Goal: Task Accomplishment & Management: Complete application form

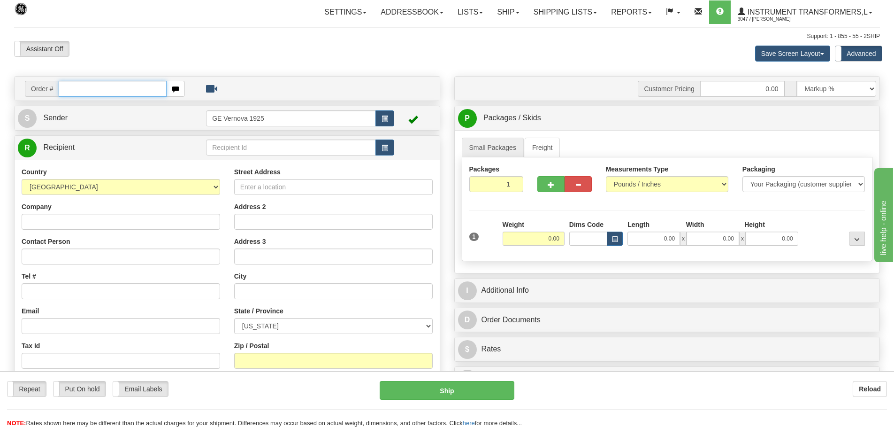
click at [79, 90] on input "text" at bounding box center [113, 89] width 108 height 16
type input "86705062"
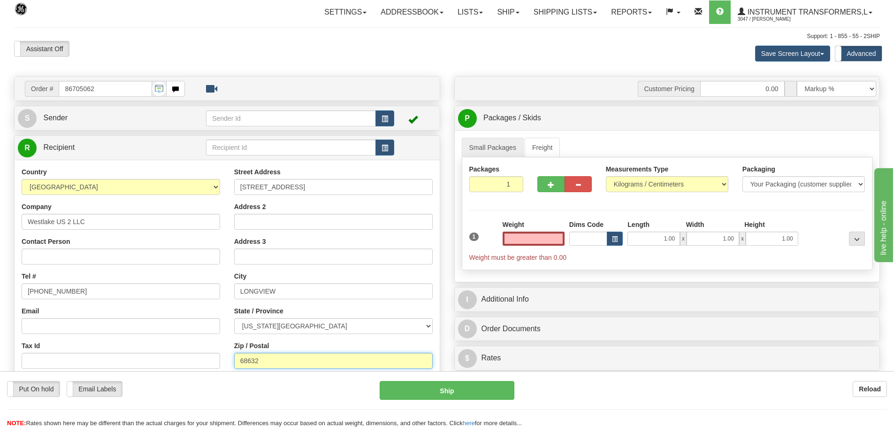
type input "0.00"
click at [245, 361] on input "68632" at bounding box center [333, 361] width 199 height 16
type input "98632"
click at [725, 184] on select "Pounds / Inches Kilograms / Centimeters" at bounding box center [667, 184] width 123 height 16
select select "0"
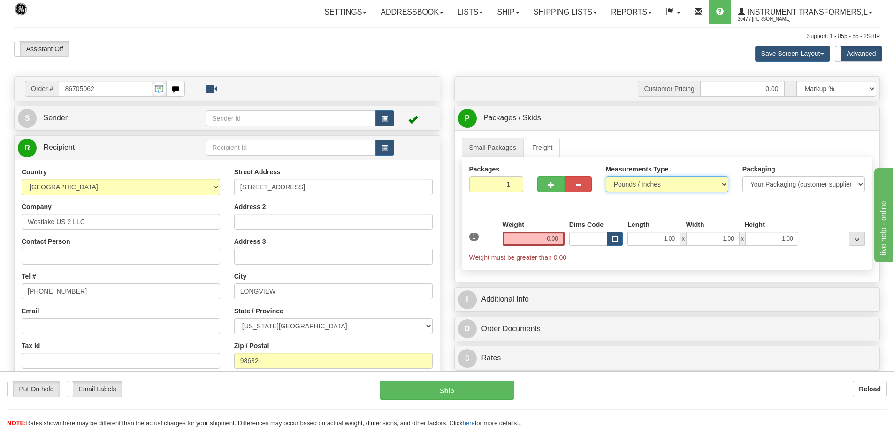
click at [606, 176] on select "Pounds / Inches Kilograms / Centimeters" at bounding box center [667, 184] width 123 height 16
type input "2"
click at [516, 182] on input "2" at bounding box center [496, 184] width 54 height 16
click at [563, 239] on input "0.00" at bounding box center [534, 238] width 62 height 14
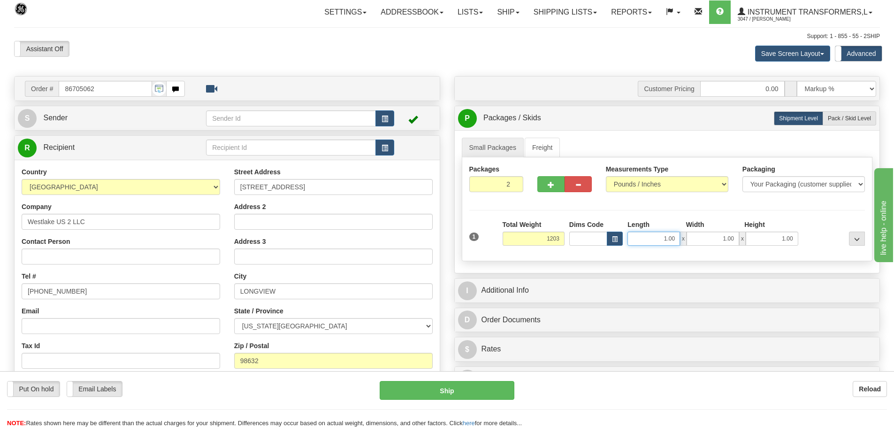
type input "1203.00"
click at [677, 238] on input "1.00" at bounding box center [654, 238] width 53 height 14
type input "1"
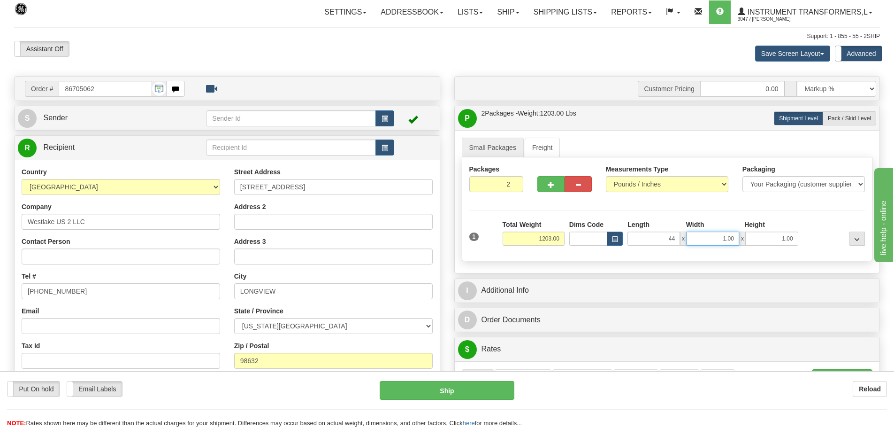
type input "44.00"
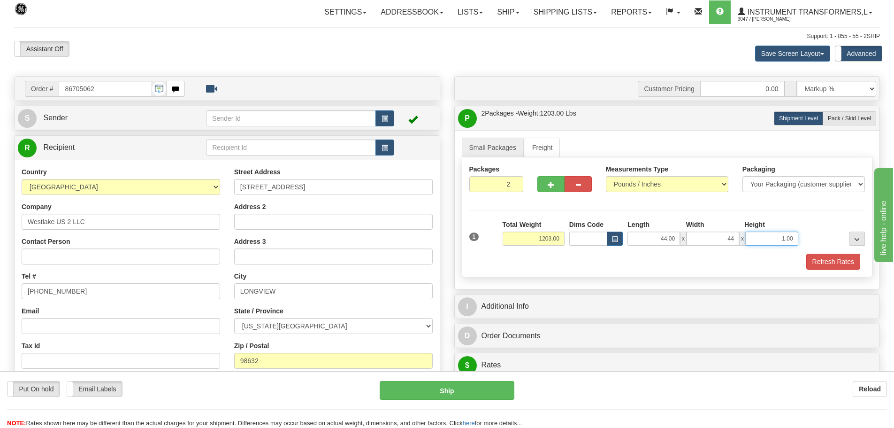
type input "44.00"
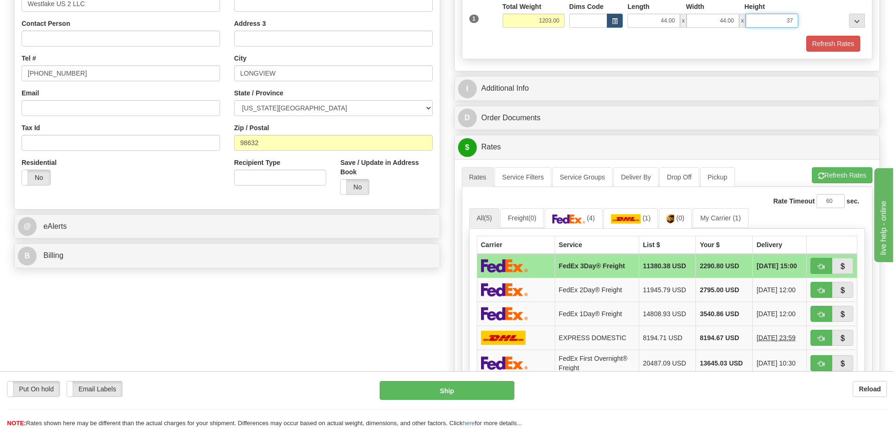
scroll to position [235, 0]
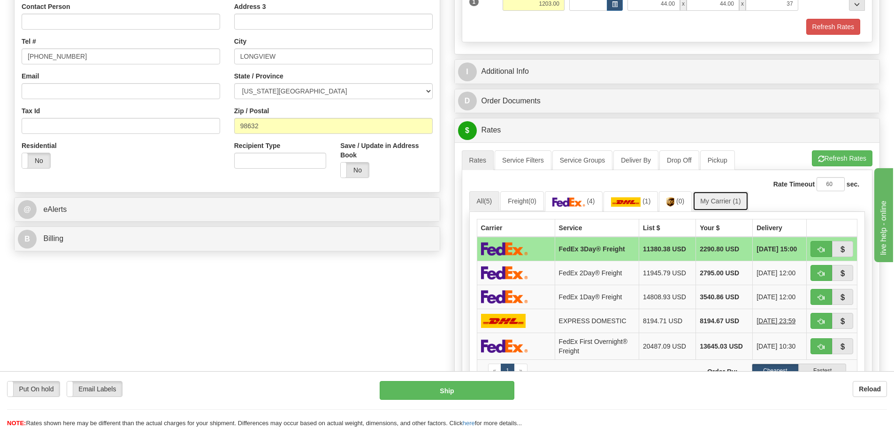
type input "37.00"
click at [718, 206] on link "My Carrier (1)" at bounding box center [720, 201] width 55 height 20
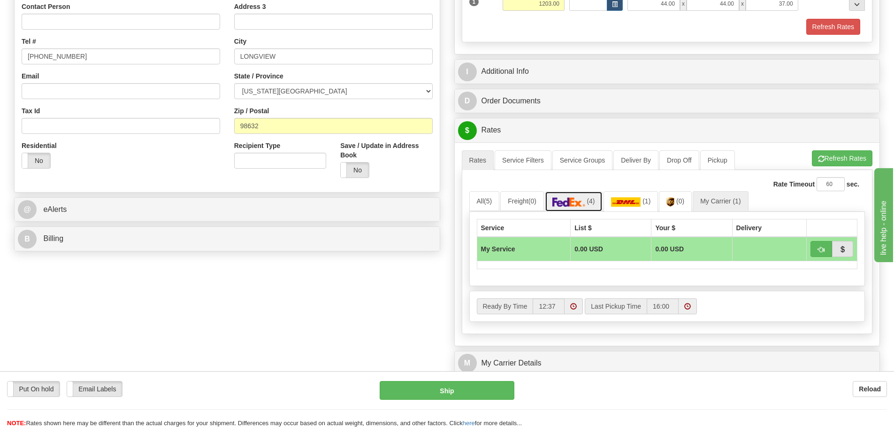
click at [583, 206] on img at bounding box center [568, 201] width 33 height 9
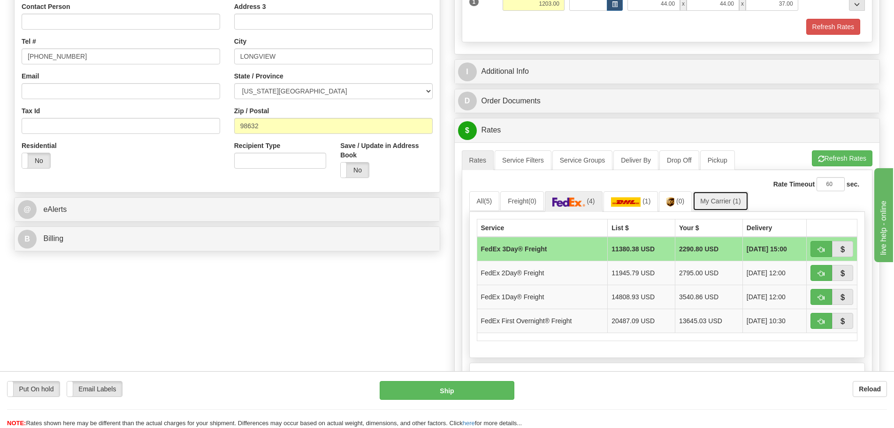
click at [719, 199] on link "My Carrier (1)" at bounding box center [720, 201] width 55 height 20
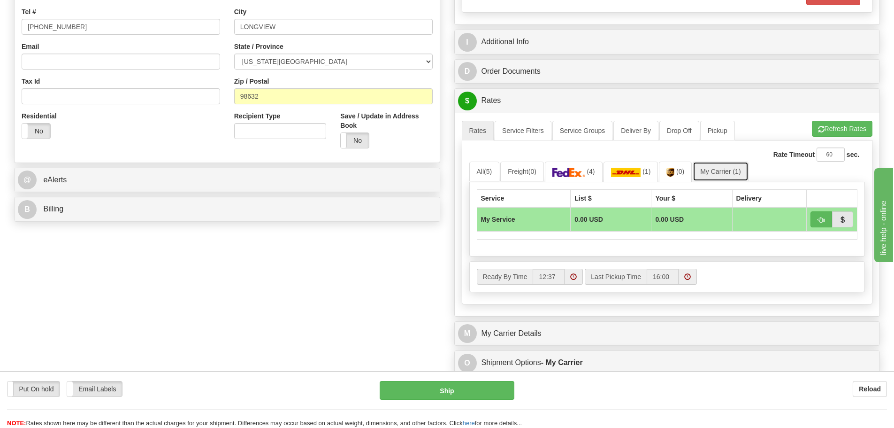
scroll to position [376, 0]
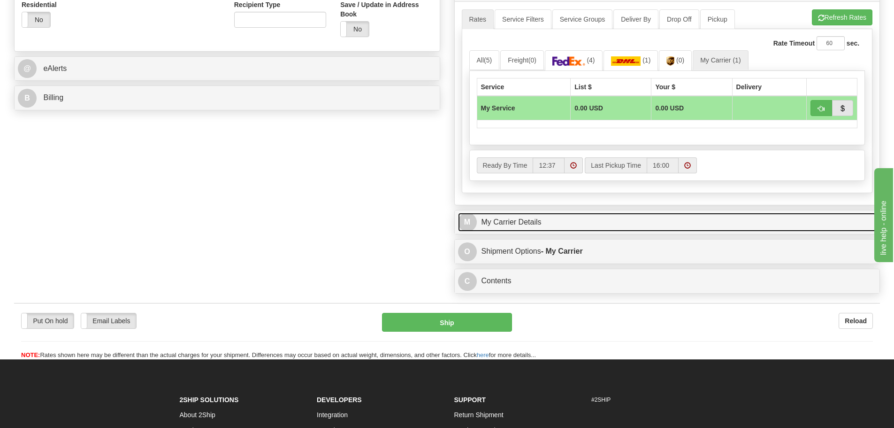
click at [591, 216] on link "M My Carrier Details" at bounding box center [667, 222] width 419 height 19
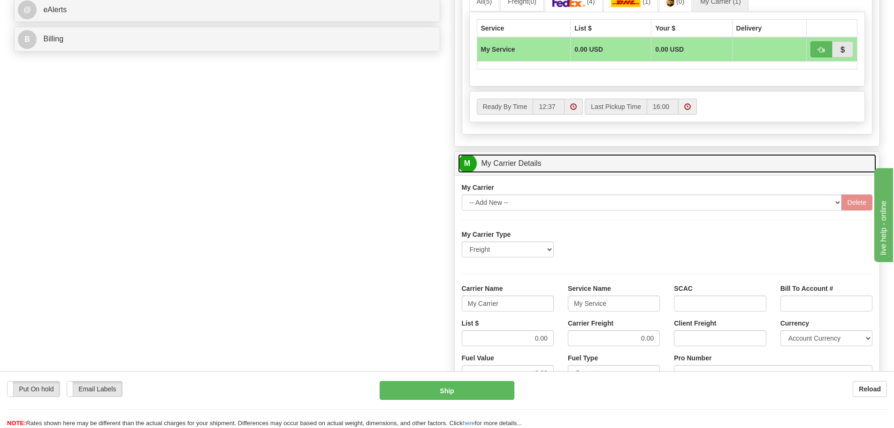
scroll to position [516, 0]
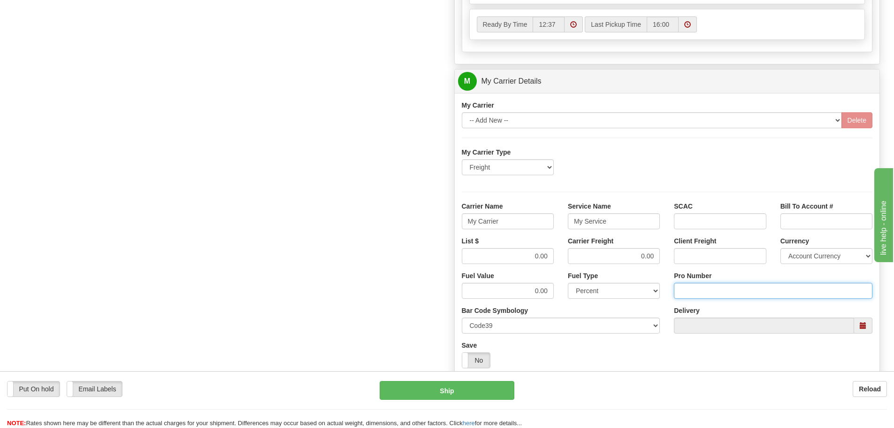
click at [706, 288] on input "Pro Number" at bounding box center [773, 291] width 199 height 16
type input "6301832740"
click button "Delete" at bounding box center [0, 0] width 0 height 0
click at [505, 223] on input "My Carrier" at bounding box center [508, 221] width 92 height 16
type input "M"
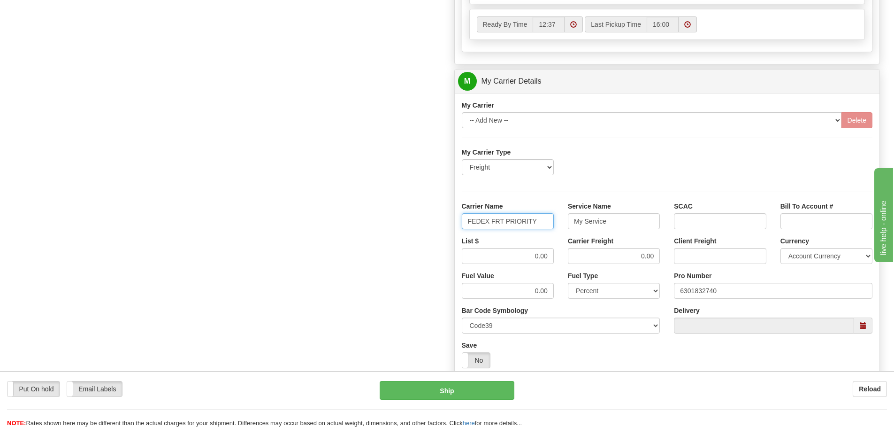
type input "FEDEX FRT PRIORITY"
click at [608, 224] on input "My Service" at bounding box center [614, 221] width 92 height 16
type input "M"
type input "LTL"
click at [550, 255] on input "0.00" at bounding box center [508, 256] width 92 height 16
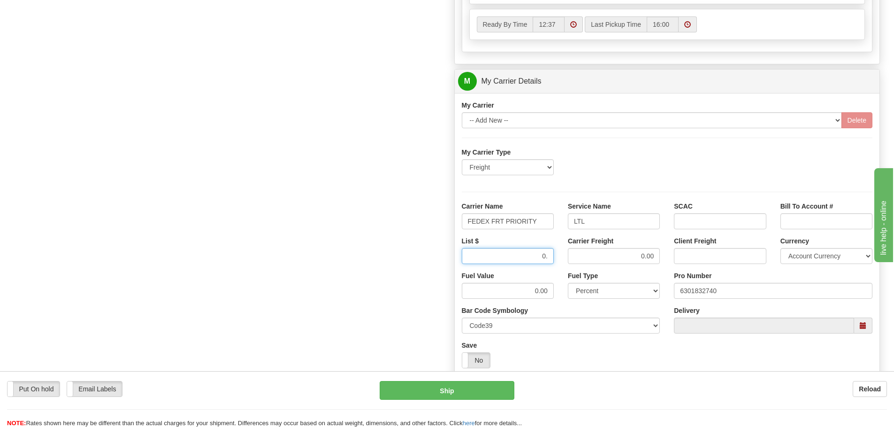
type input "0"
type input "3942.05"
click at [655, 257] on input "0.00" at bounding box center [614, 256] width 92 height 16
type input "0"
type input "3942.05"
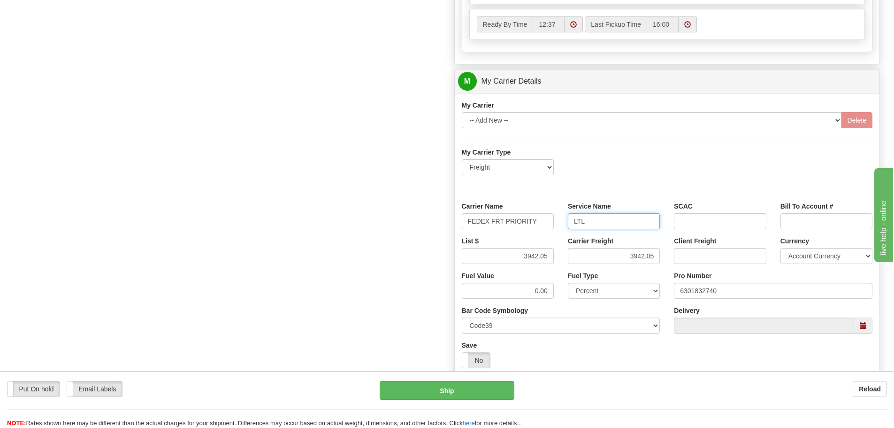
click at [613, 221] on input "LTL" at bounding box center [614, 221] width 92 height 16
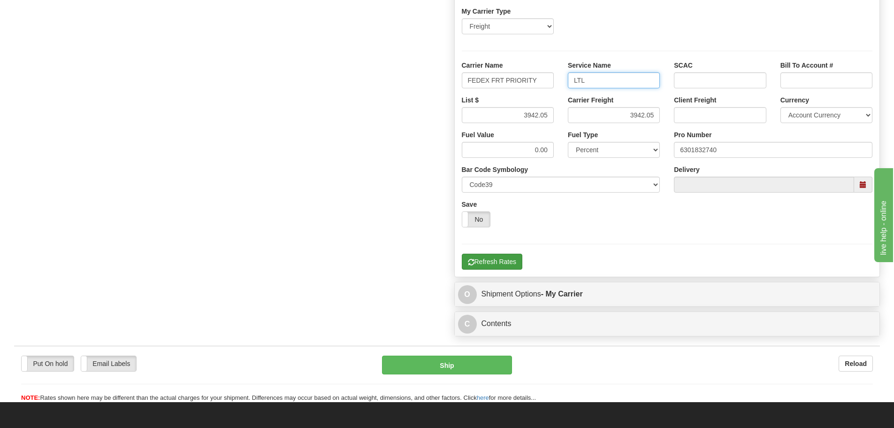
type input "LTL"
click at [489, 261] on button "Refresh Rates" at bounding box center [492, 261] width 61 height 16
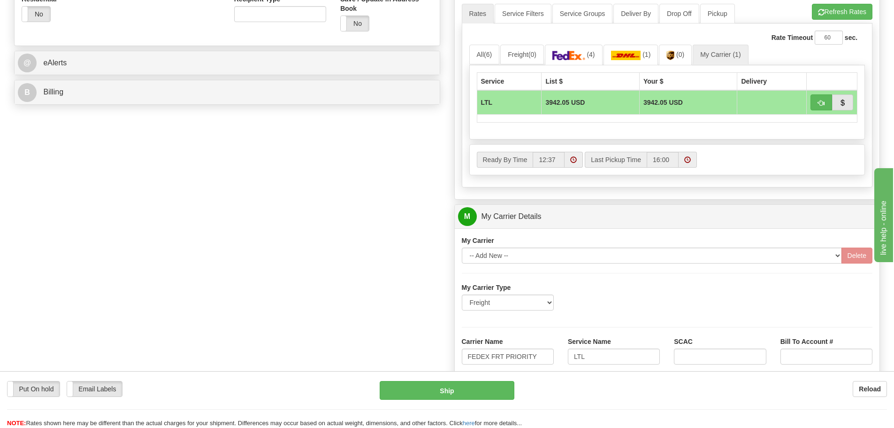
scroll to position [376, 0]
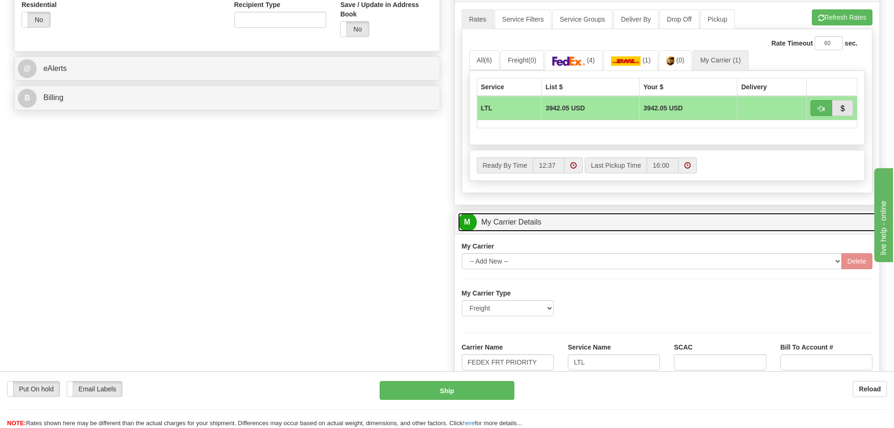
click at [577, 229] on link "M My Carrier Details" at bounding box center [667, 222] width 419 height 19
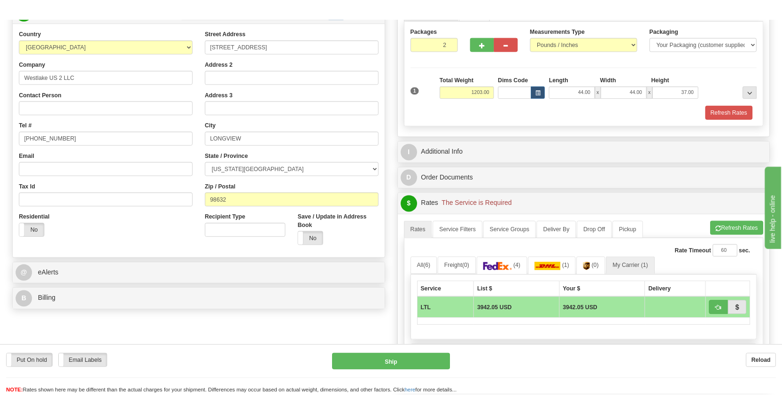
scroll to position [141, 0]
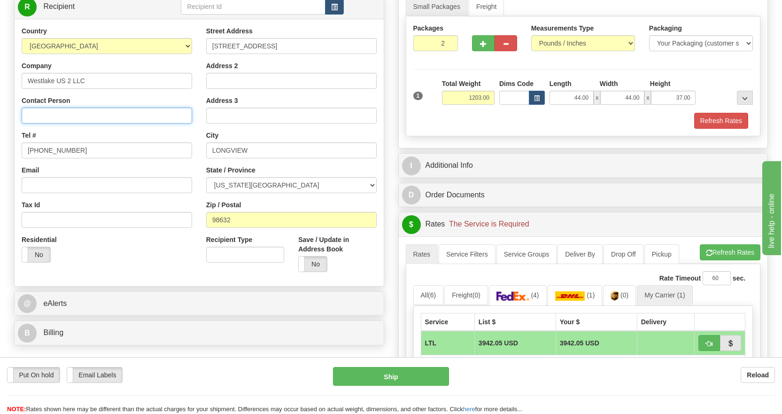
click at [38, 116] on input "Contact Person" at bounding box center [107, 115] width 170 height 16
paste input "SINA BAHMANI"
type input "SINA BAHMANI"
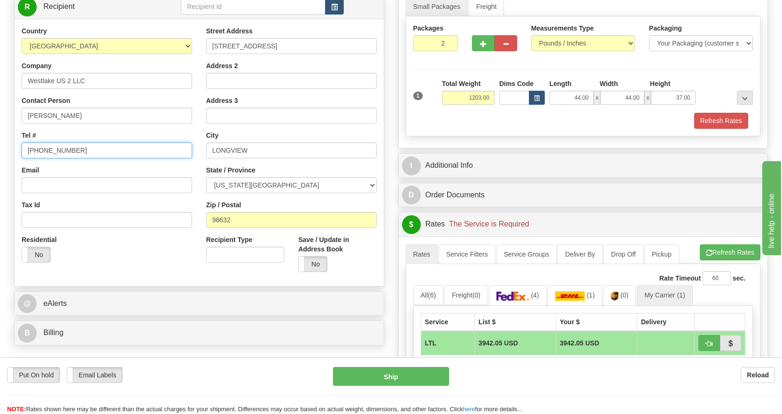
click at [74, 148] on input "(779)7960565" at bounding box center [107, 150] width 170 height 16
type input "("
paste input "360-577-5594"
type input "360-577-5594"
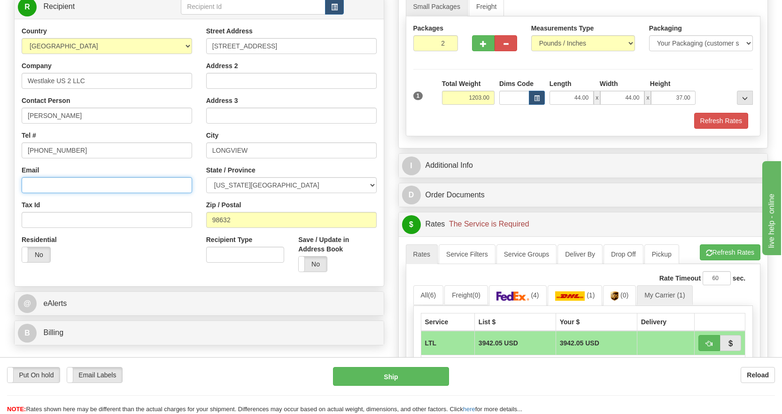
click at [40, 184] on input "Email" at bounding box center [107, 185] width 170 height 16
paste input "mtangvald@westlake.com"
type input "mtangvald@westlake.com"
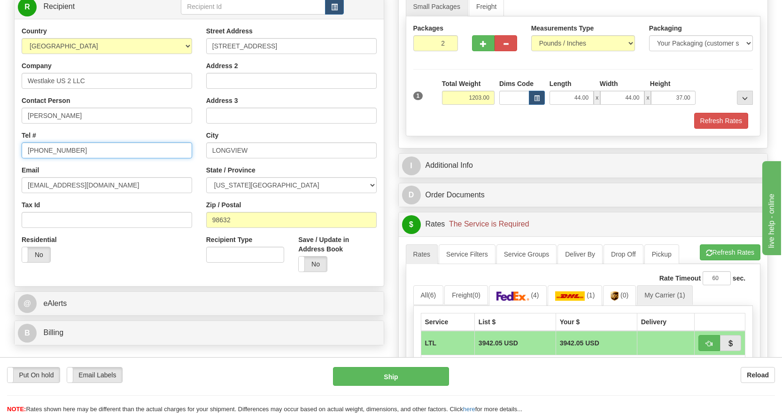
click at [87, 151] on input "360-577-5594" at bounding box center [107, 150] width 170 height 16
click at [100, 149] on input "360-577-5594 or" at bounding box center [107, 150] width 170 height 16
drag, startPoint x: 100, startPoint y: 149, endPoint x: 83, endPoint y: 147, distance: 17.0
click at [83, 147] on input "360-577-5594 or" at bounding box center [107, 150] width 170 height 16
paste input "360-577-3233"
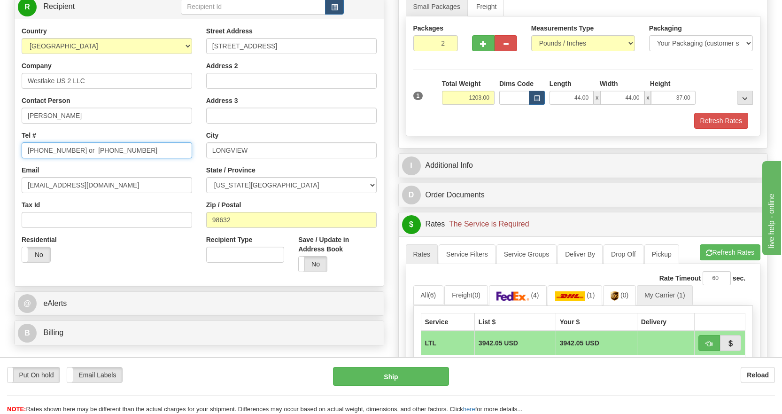
type input "360-577-5594 or 360-577-3233"
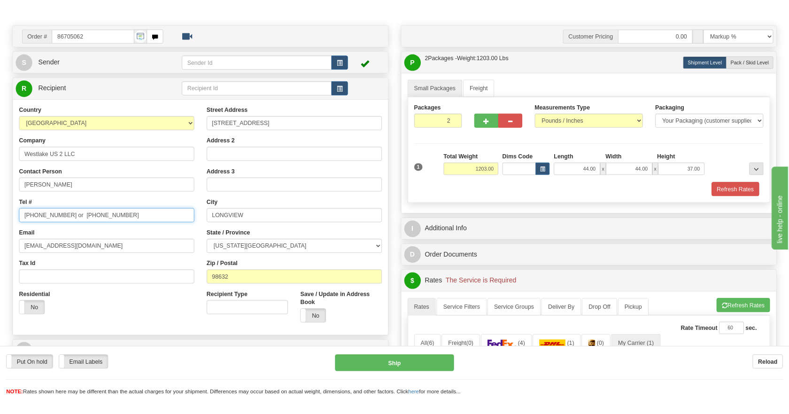
scroll to position [47, 0]
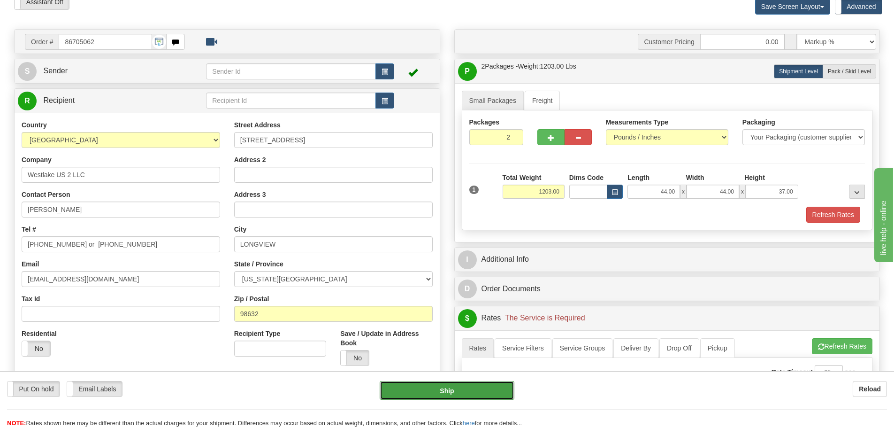
click at [472, 391] on button "Ship" at bounding box center [447, 390] width 135 height 19
type input "00"
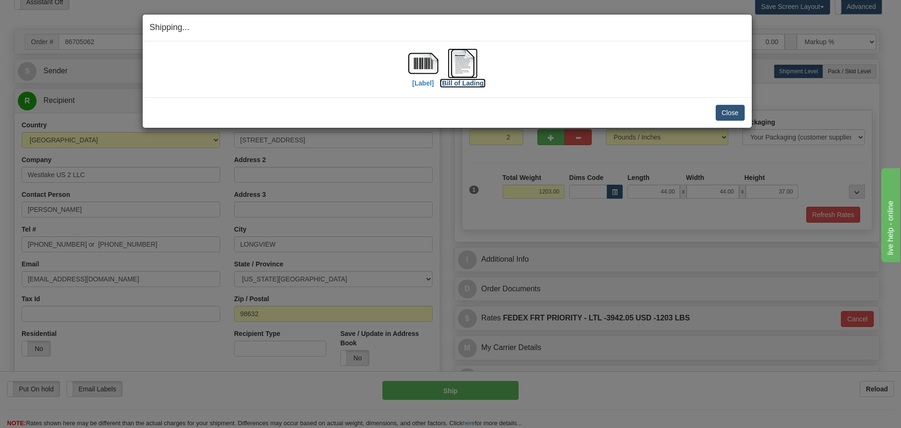
click at [461, 70] on img at bounding box center [463, 63] width 30 height 30
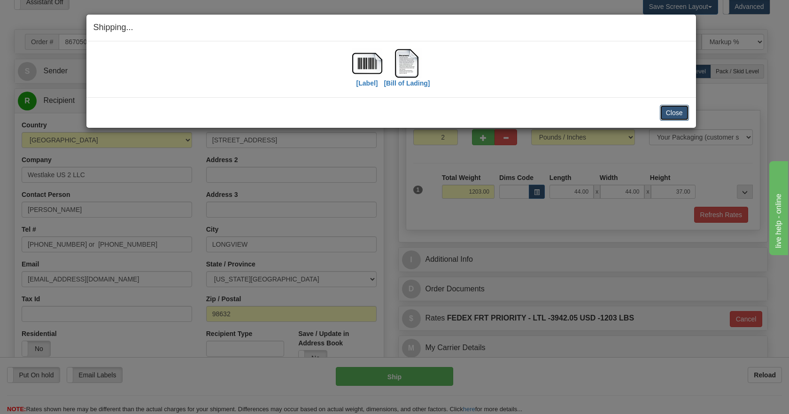
click at [678, 115] on button "Close" at bounding box center [674, 113] width 29 height 16
